Goal: Task Accomplishment & Management: Manage account settings

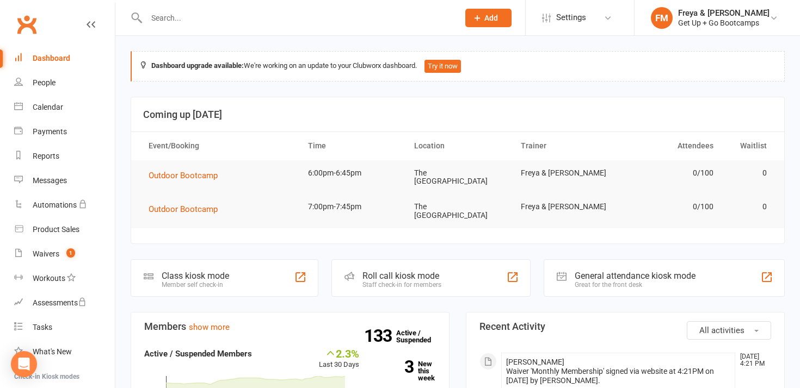
click at [196, 23] on input "text" at bounding box center [297, 17] width 308 height 15
click at [54, 256] on div "Waivers" at bounding box center [46, 254] width 27 height 9
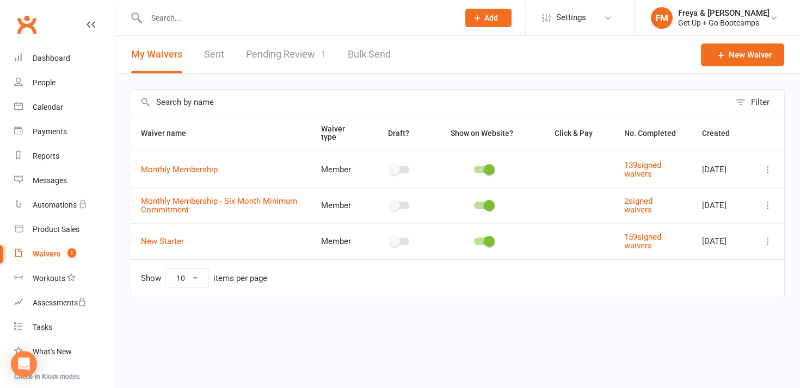
click at [271, 58] on link "Pending Review 1" at bounding box center [286, 55] width 80 height 38
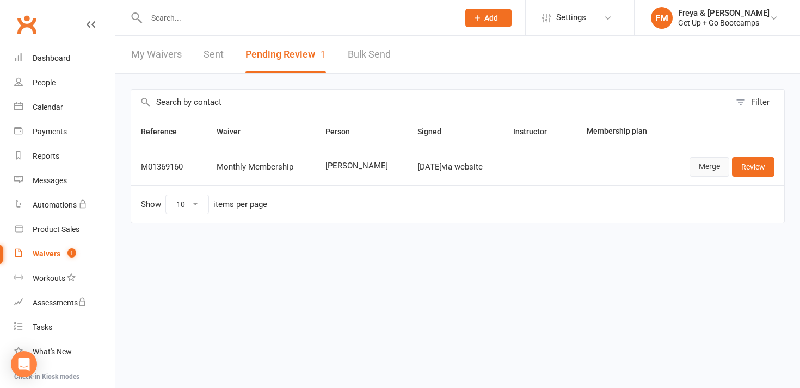
click at [720, 165] on link "Merge" at bounding box center [709, 167] width 40 height 20
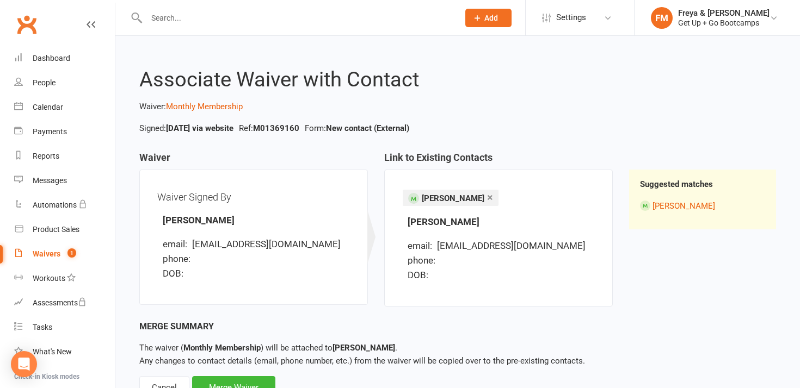
scroll to position [44, 0]
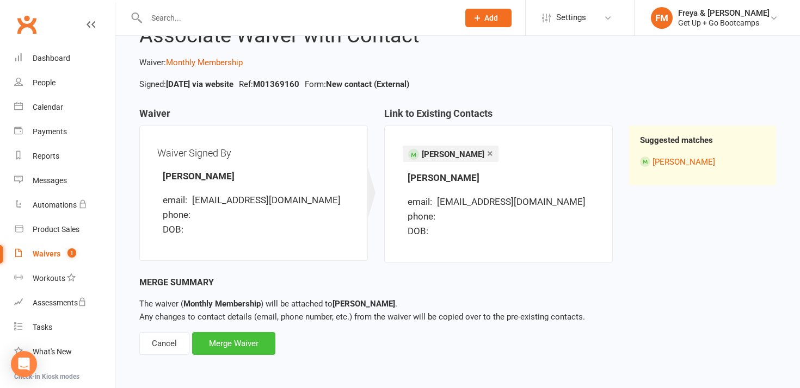
click at [225, 347] on div "Merge Waiver" at bounding box center [233, 343] width 83 height 23
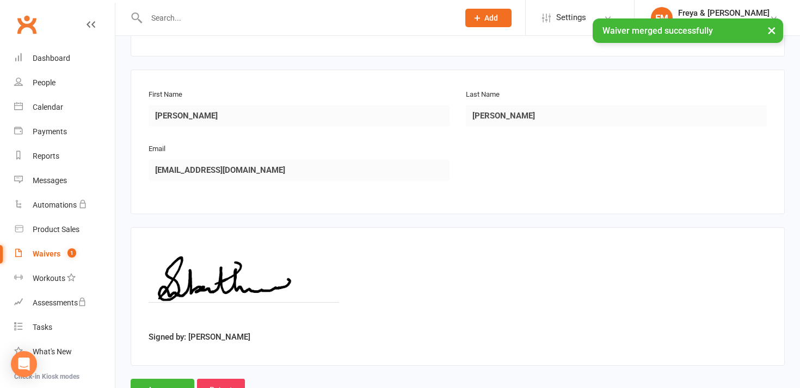
scroll to position [189, 0]
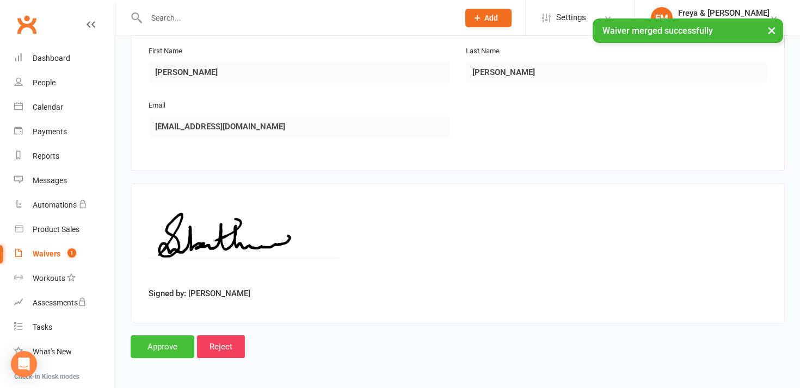
click at [164, 356] on input "Approve" at bounding box center [163, 347] width 64 height 23
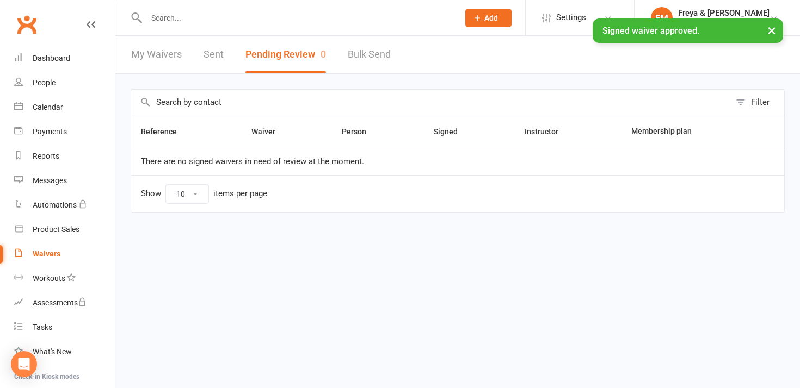
click at [213, 18] on div "× Signed waiver approved." at bounding box center [393, 18] width 786 height 0
click at [213, 18] on input "text" at bounding box center [297, 17] width 308 height 15
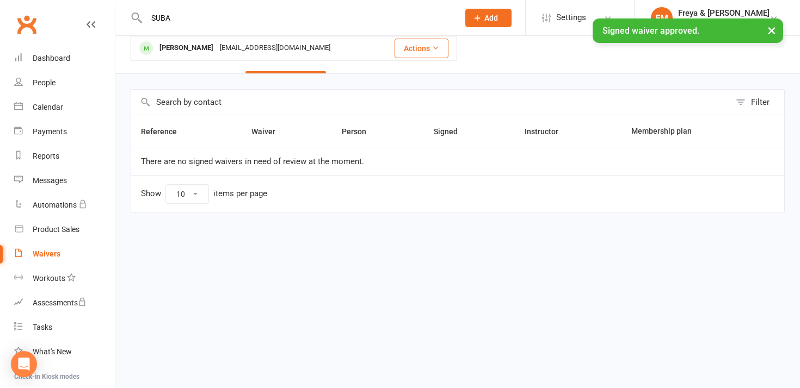
type input "SUBA"
click at [211, 18] on div "× Signed waiver approved." at bounding box center [393, 18] width 786 height 0
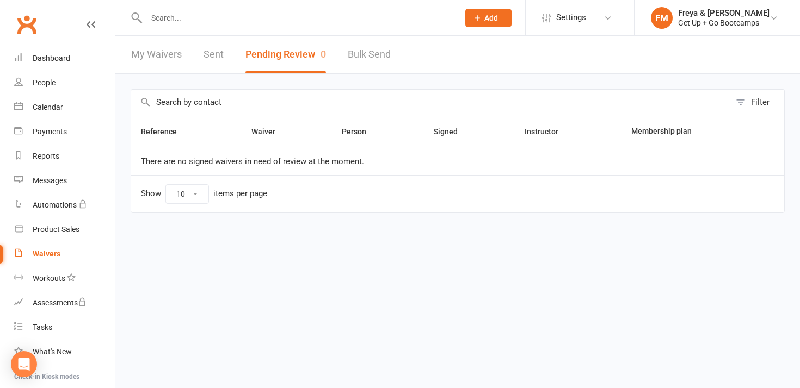
click at [211, 18] on input "text" at bounding box center [297, 17] width 308 height 15
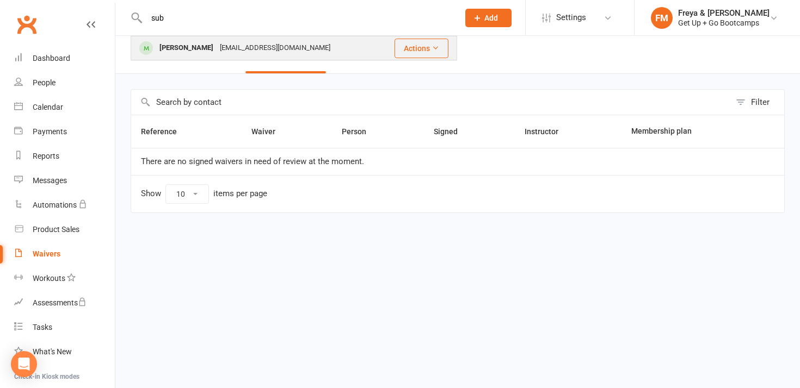
type input "sub"
click at [200, 51] on div "[PERSON_NAME]" at bounding box center [186, 48] width 60 height 16
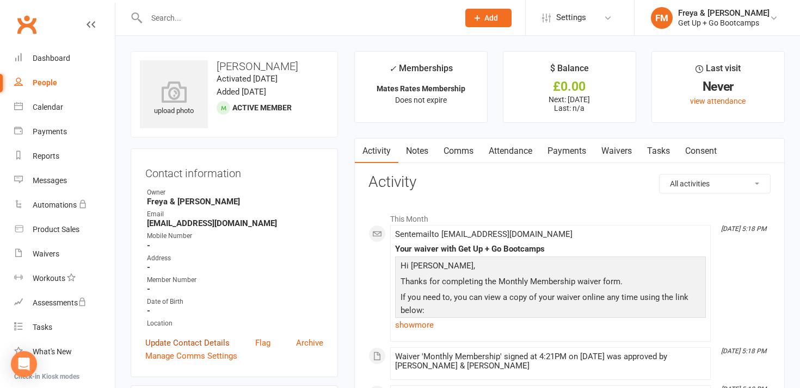
click at [180, 339] on link "Update Contact Details" at bounding box center [187, 343] width 84 height 13
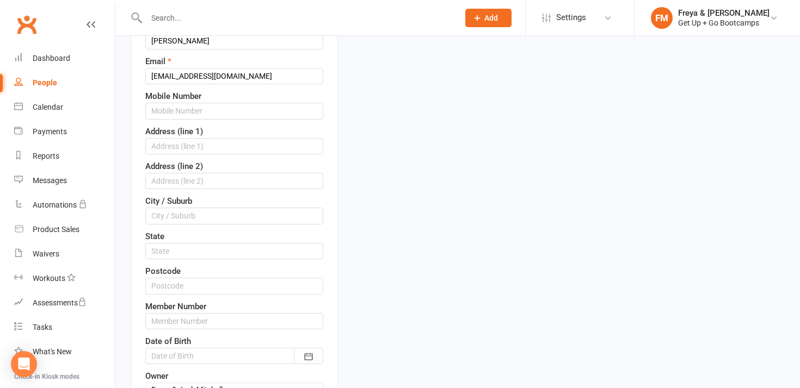
scroll to position [210, 0]
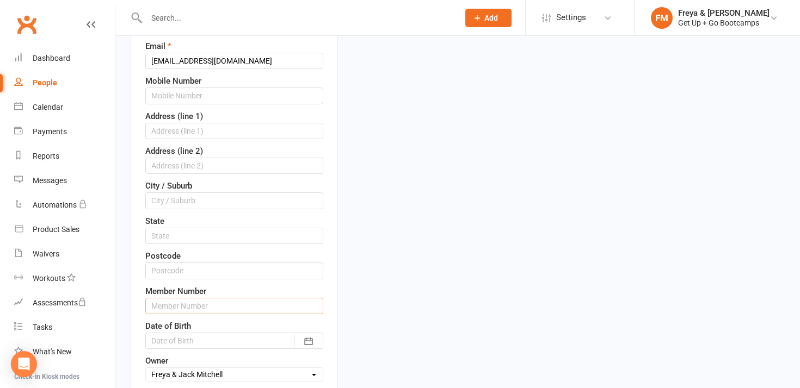
click at [212, 303] on input "text" at bounding box center [234, 306] width 178 height 16
type input "0297"
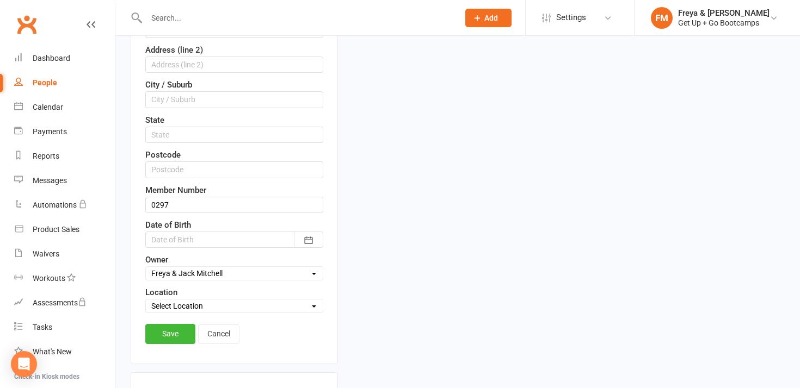
scroll to position [320, 0]
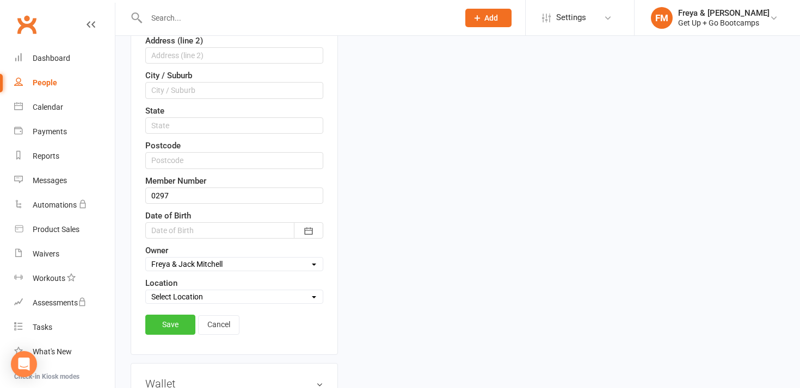
click at [161, 326] on link "Save" at bounding box center [170, 325] width 50 height 20
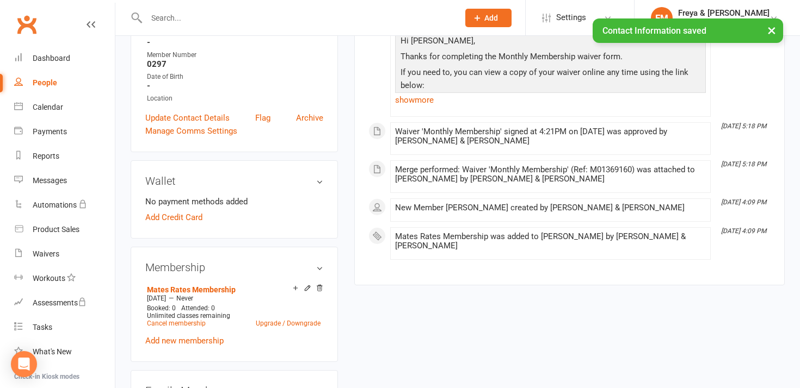
scroll to position [0, 0]
